Goal: Navigation & Orientation: Find specific page/section

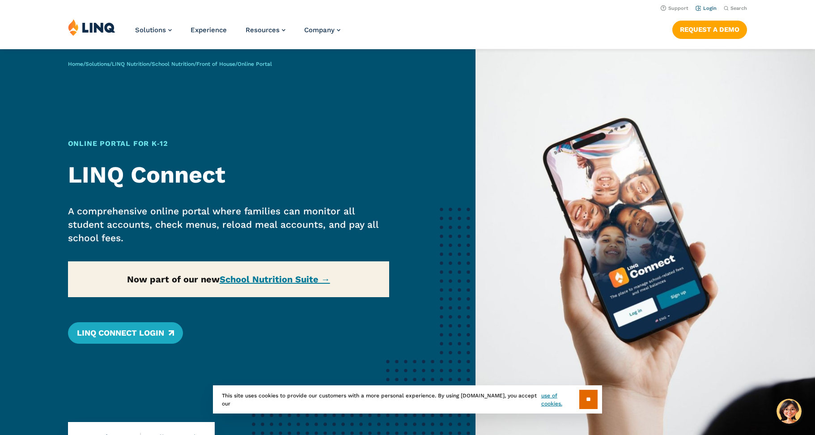
click at [711, 5] on link "Login" at bounding box center [706, 8] width 21 height 6
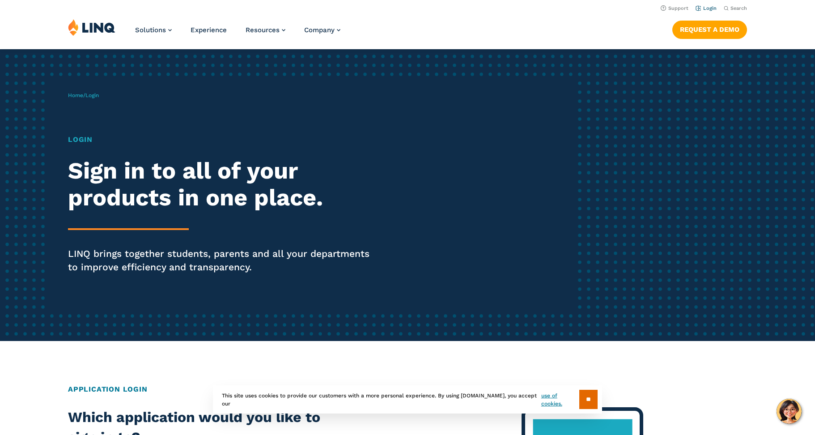
click at [708, 9] on link "Login" at bounding box center [706, 8] width 21 height 6
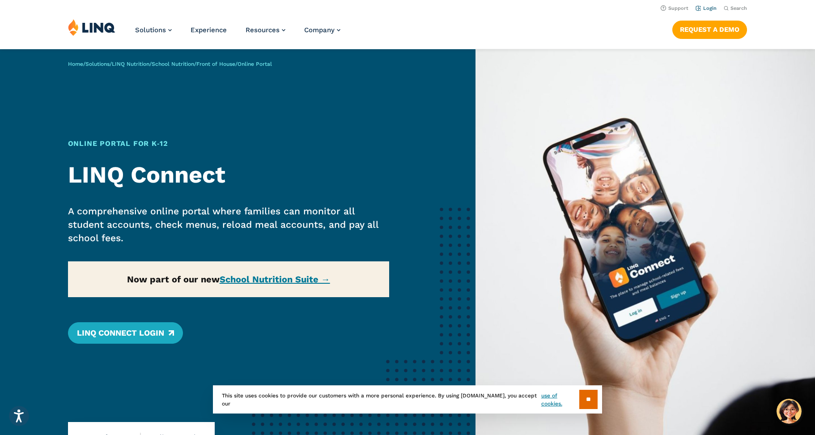
click at [702, 9] on link "Login" at bounding box center [706, 8] width 21 height 6
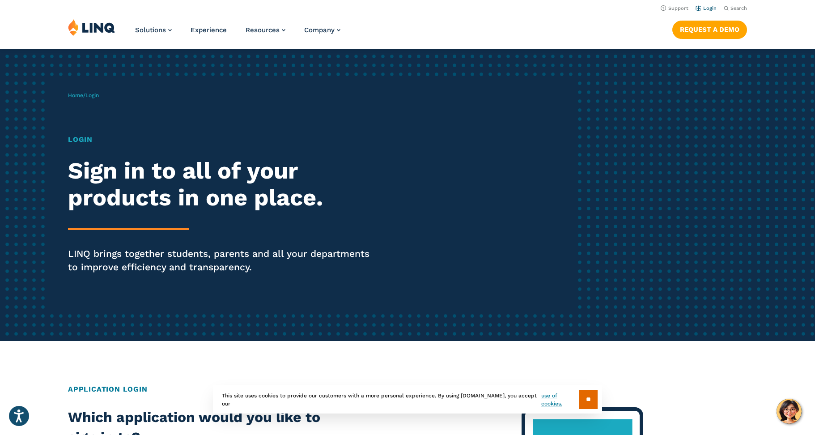
click at [711, 6] on link "Login" at bounding box center [706, 8] width 21 height 6
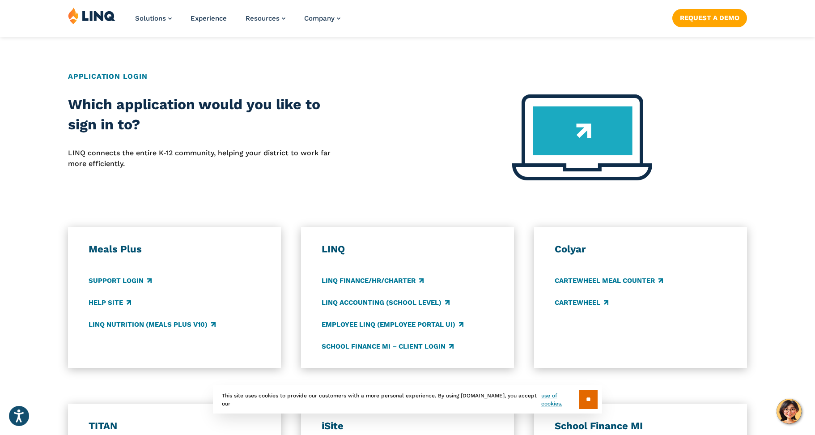
scroll to position [313, 0]
click at [144, 278] on link "Support Login" at bounding box center [120, 280] width 63 height 10
